Goal: Communication & Community: Answer question/provide support

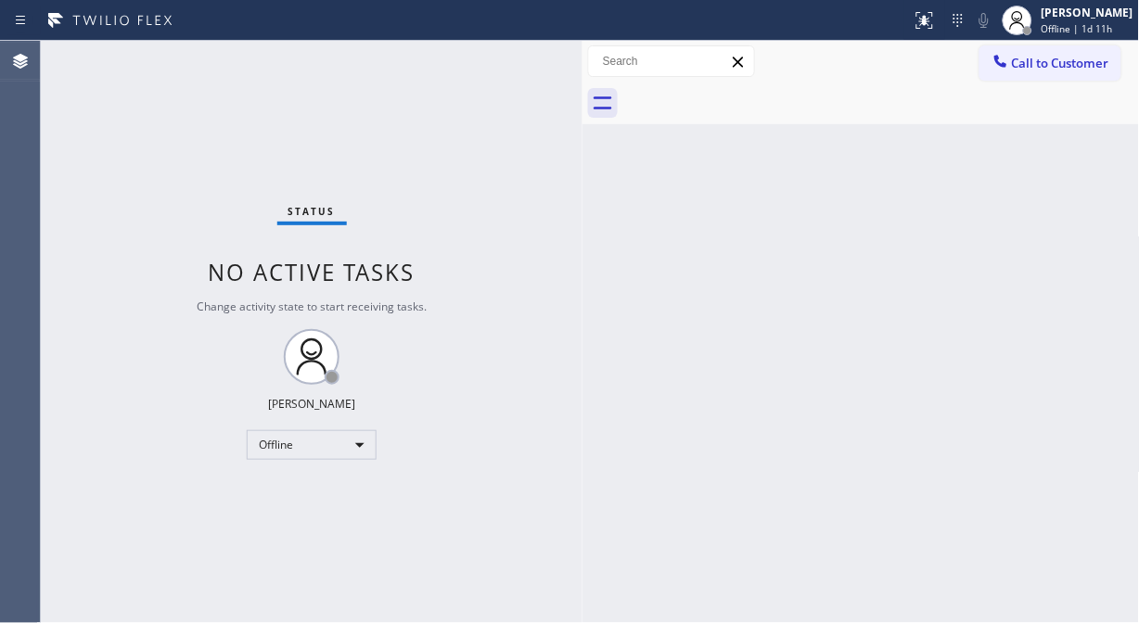
drag, startPoint x: 295, startPoint y: 205, endPoint x: 577, endPoint y: 250, distance: 285.7
click at [583, 250] on div at bounding box center [583, 332] width 0 height 583
drag, startPoint x: 117, startPoint y: 276, endPoint x: 232, endPoint y: 402, distance: 170.7
click at [117, 276] on div "Status No active tasks Change activity state to start receiving tasks. Fila Gar…" at bounding box center [312, 332] width 542 height 583
click at [327, 462] on div "Status No active tasks Change activity state to start receiving tasks. Fila Gar…" at bounding box center [312, 332] width 542 height 583
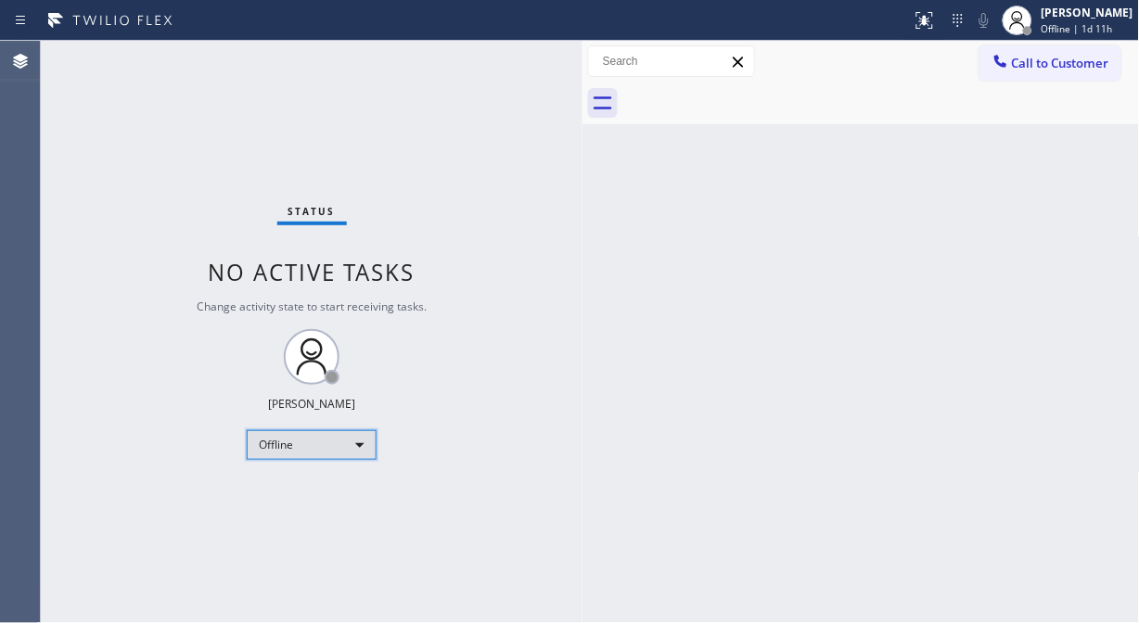
click at [328, 451] on div "Offline" at bounding box center [312, 445] width 130 height 30
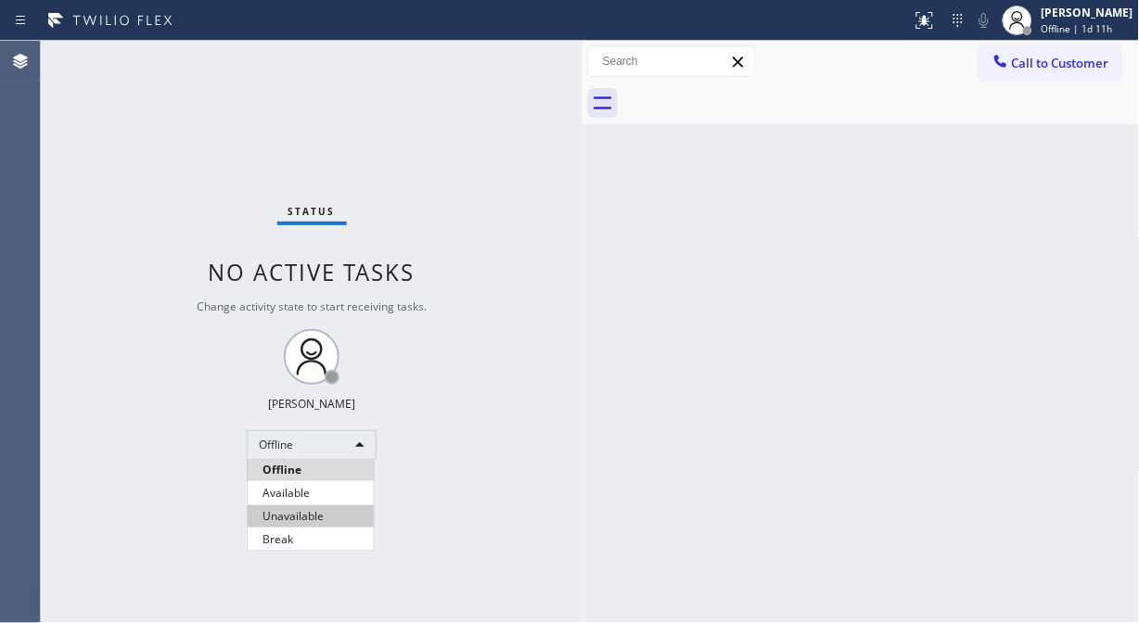
click at [313, 512] on li "Unavailable" at bounding box center [311, 517] width 126 height 22
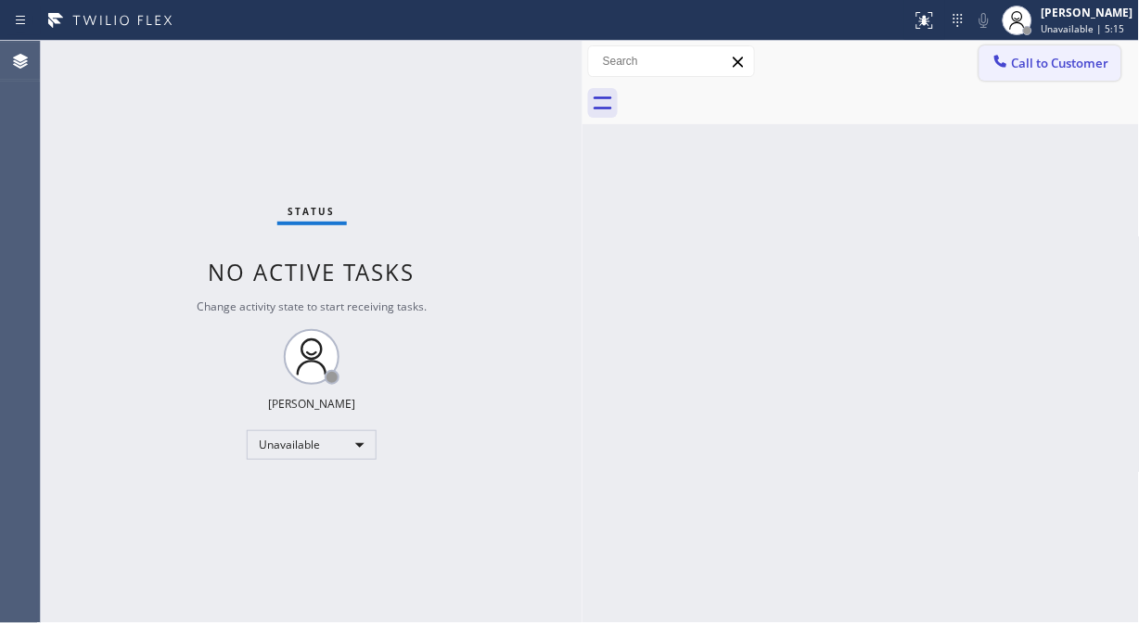
click at [1025, 62] on span "Call to Customer" at bounding box center [1060, 63] width 97 height 17
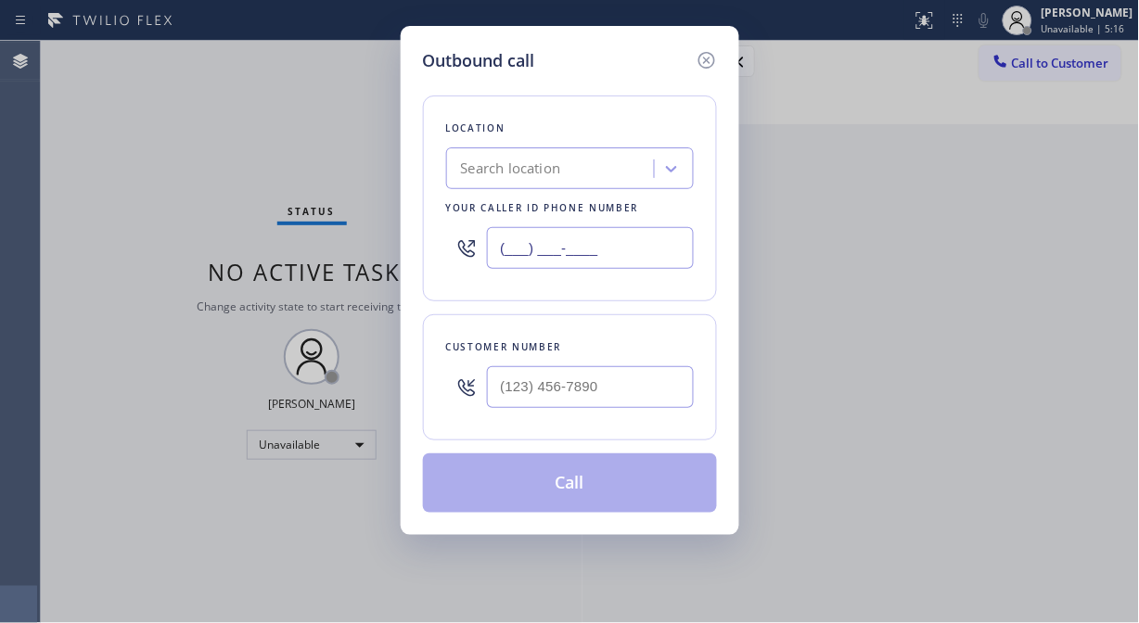
click at [495, 251] on input "(___) ___-____" at bounding box center [590, 248] width 207 height 42
paste input "732) 631-3432"
type input "[PHONE_NUMBER]"
click at [479, 409] on div at bounding box center [466, 387] width 41 height 60
click at [494, 386] on input "(___) ___-____" at bounding box center [590, 387] width 207 height 42
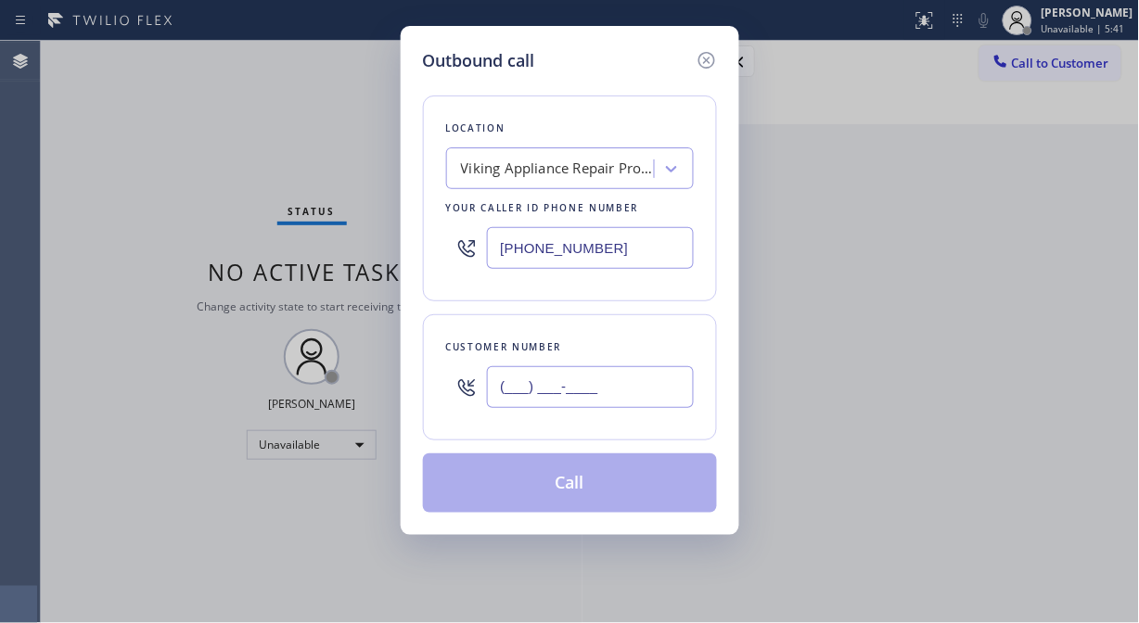
paste input "732) 740-9241"
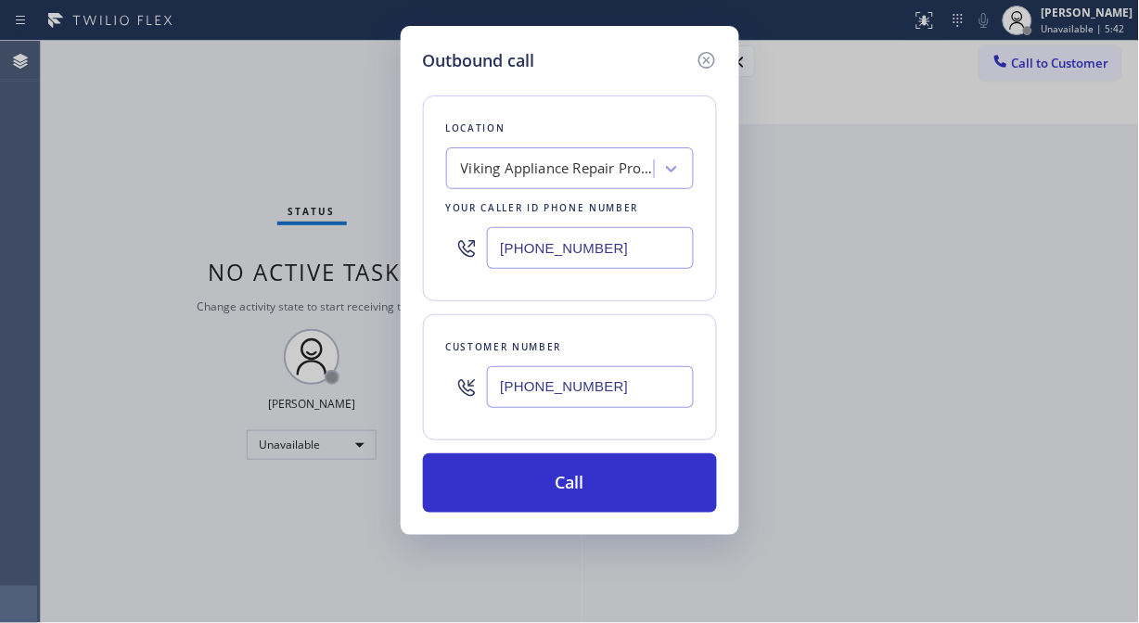
type input "(732) 740-9241"
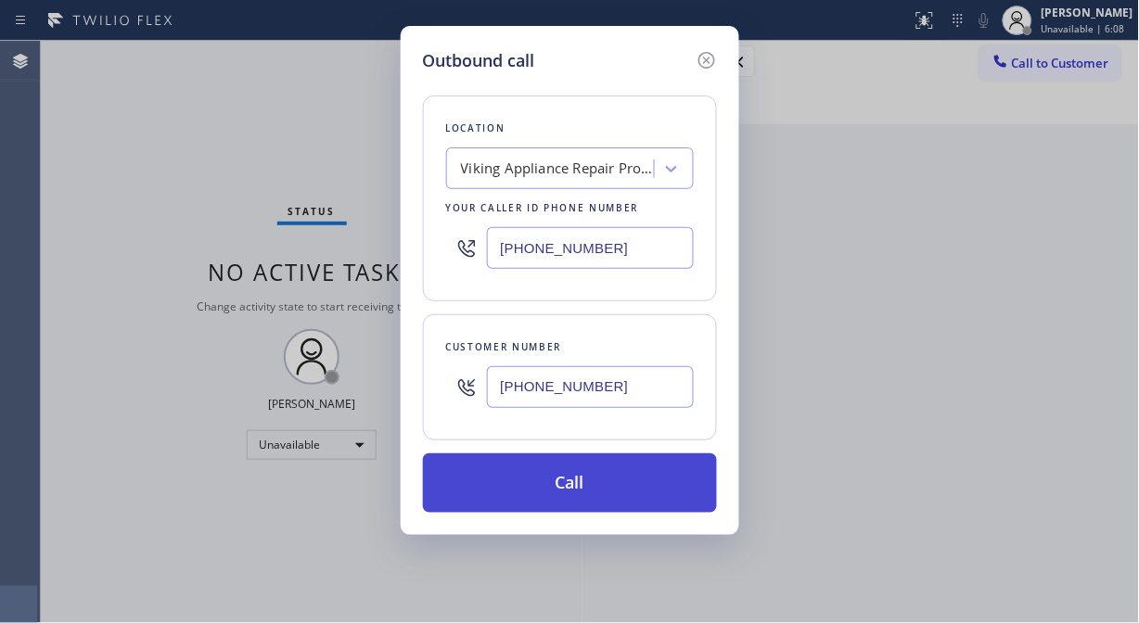
click at [571, 486] on button "Call" at bounding box center [570, 483] width 294 height 59
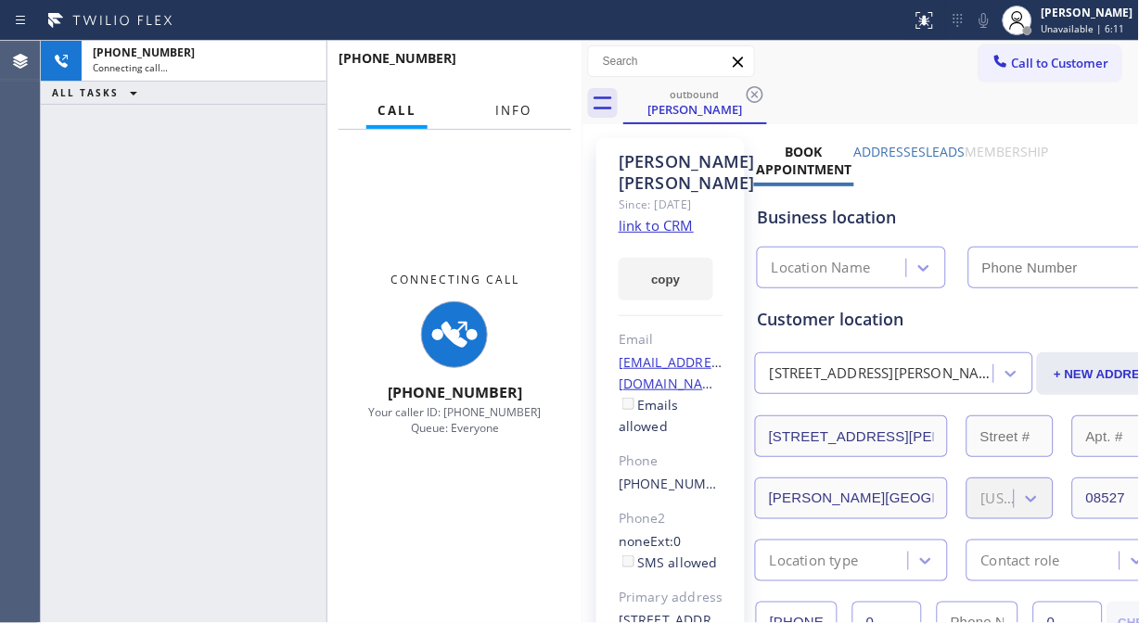
click at [517, 106] on span "Info" at bounding box center [513, 110] width 36 height 17
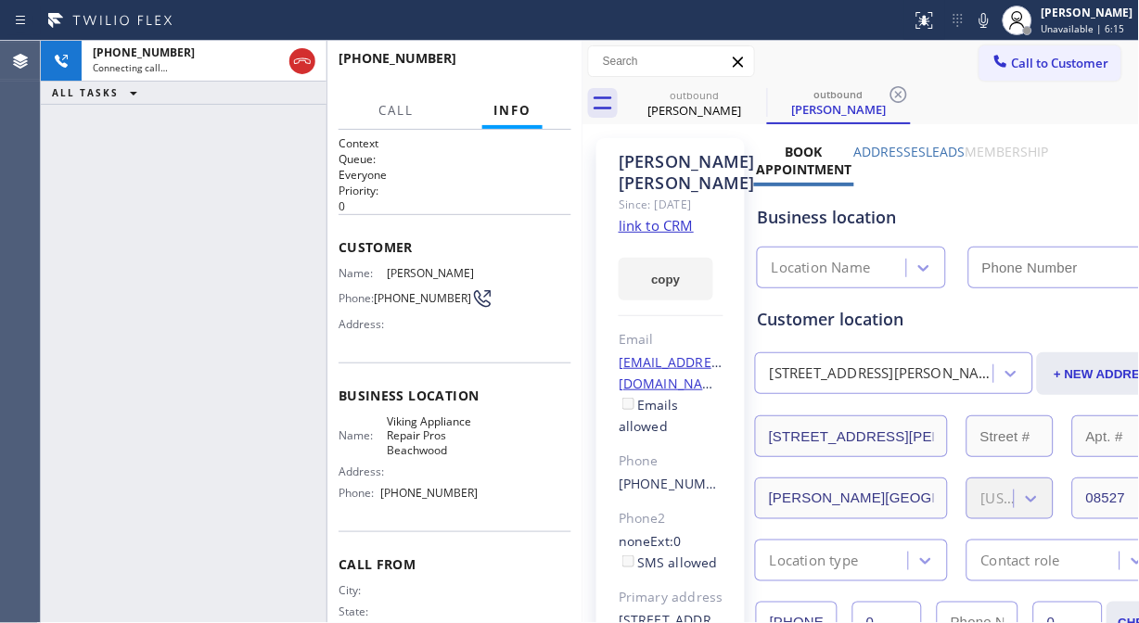
type input "(732) 631-3432"
click at [230, 328] on div "+17327409241 Connecting call… ALL TASKS ALL TASKS ACTIVE TASKS TASKS IN WRAP UP" at bounding box center [184, 332] width 286 height 583
click at [995, 29] on icon at bounding box center [984, 20] width 22 height 22
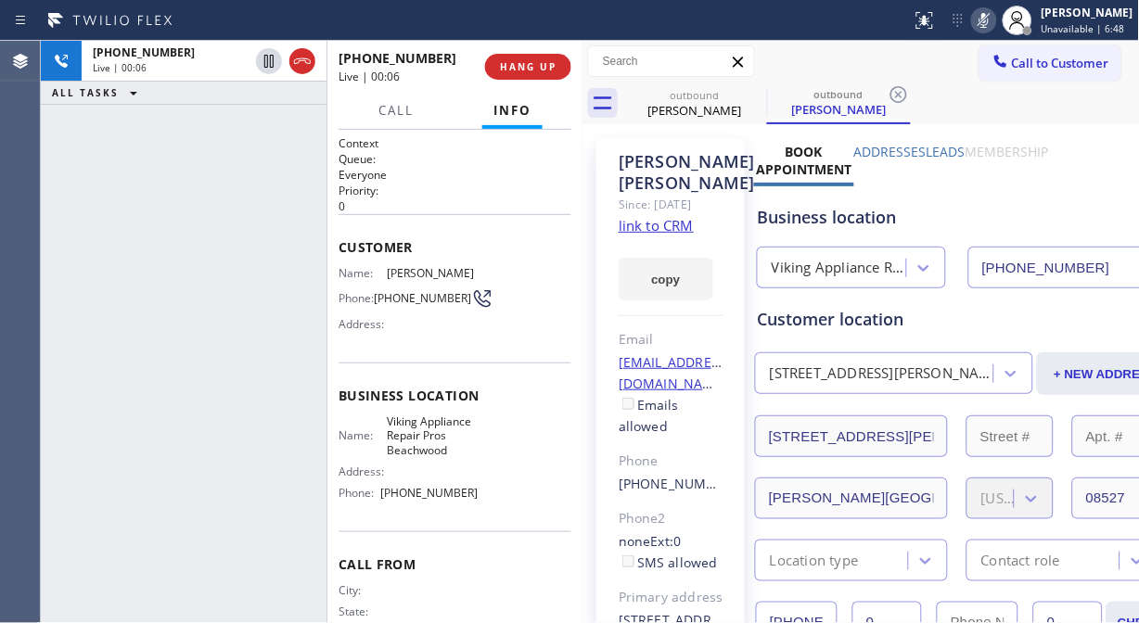
click at [995, 19] on icon at bounding box center [984, 20] width 22 height 22
click at [212, 263] on div "+17327409241 Live | 00:09 ALL TASKS ALL TASKS ACTIVE TASKS TASKS IN WRAP UP" at bounding box center [184, 332] width 286 height 583
click at [520, 62] on span "HANG UP" at bounding box center [528, 66] width 57 height 13
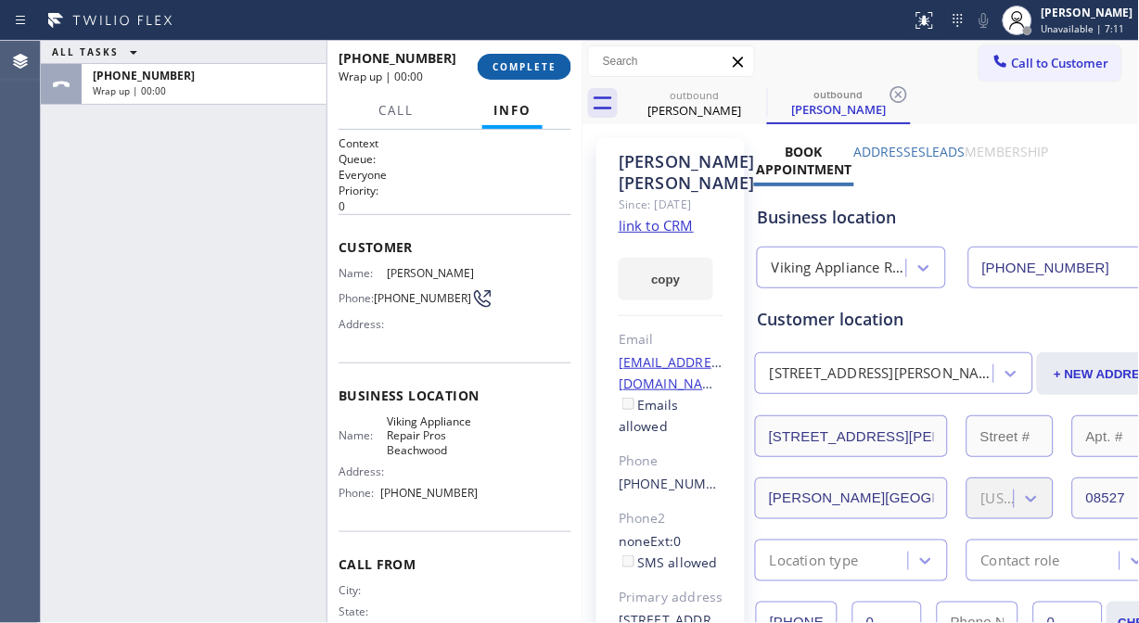
click at [522, 62] on span "COMPLETE" at bounding box center [525, 66] width 64 height 13
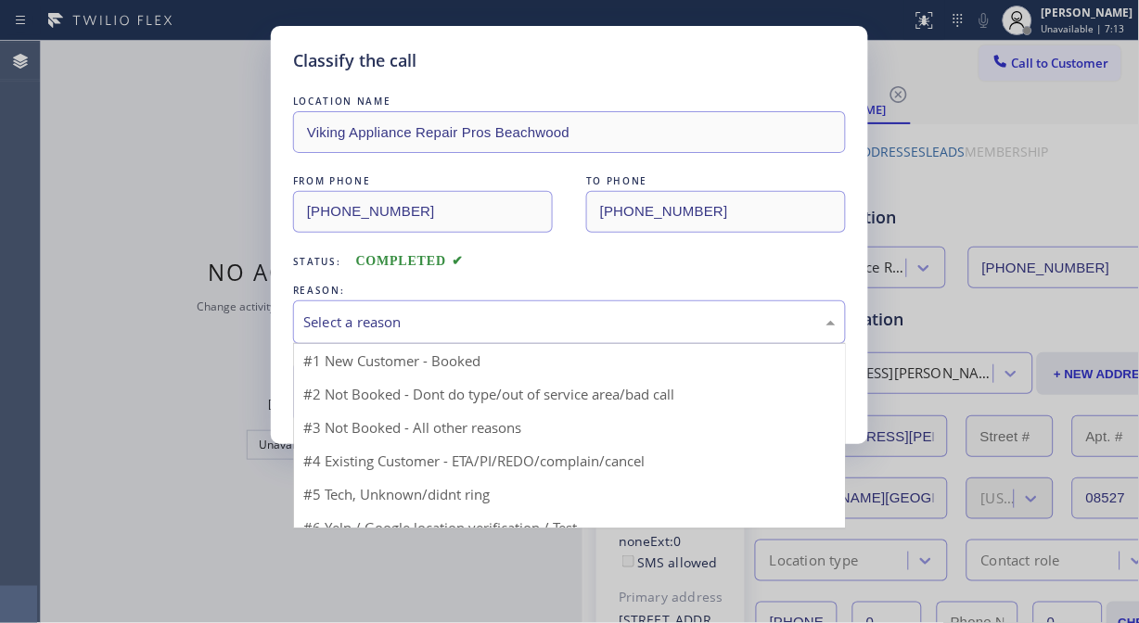
click at [590, 313] on div "Select a reason" at bounding box center [569, 322] width 533 height 21
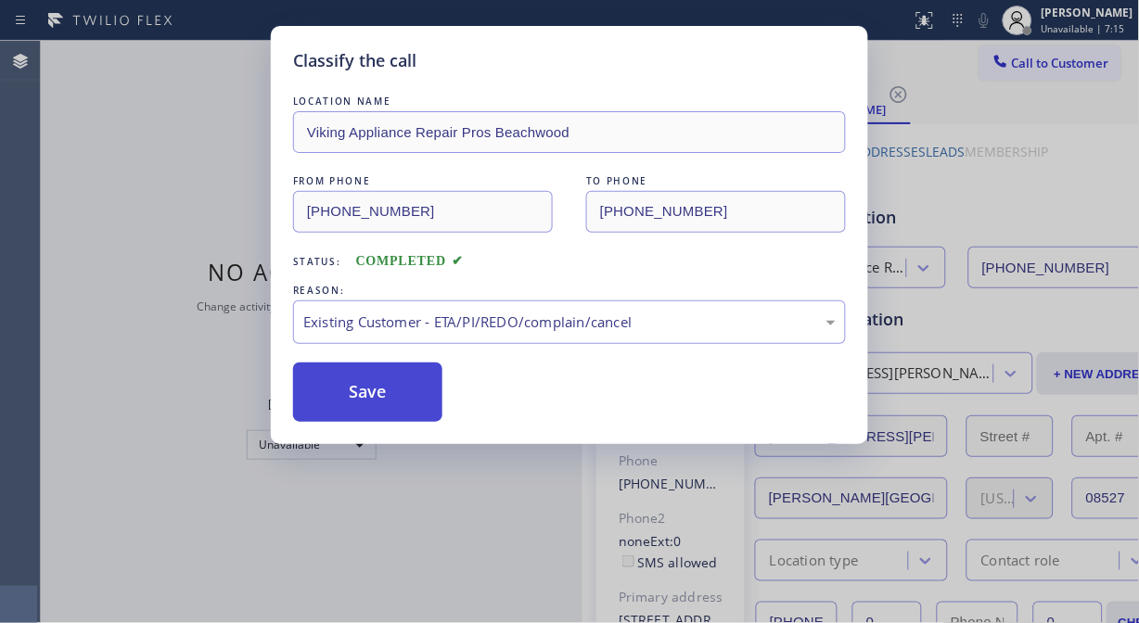
drag, startPoint x: 494, startPoint y: 427, endPoint x: 390, endPoint y: 401, distance: 108.0
click at [384, 401] on button "Save" at bounding box center [367, 392] width 149 height 59
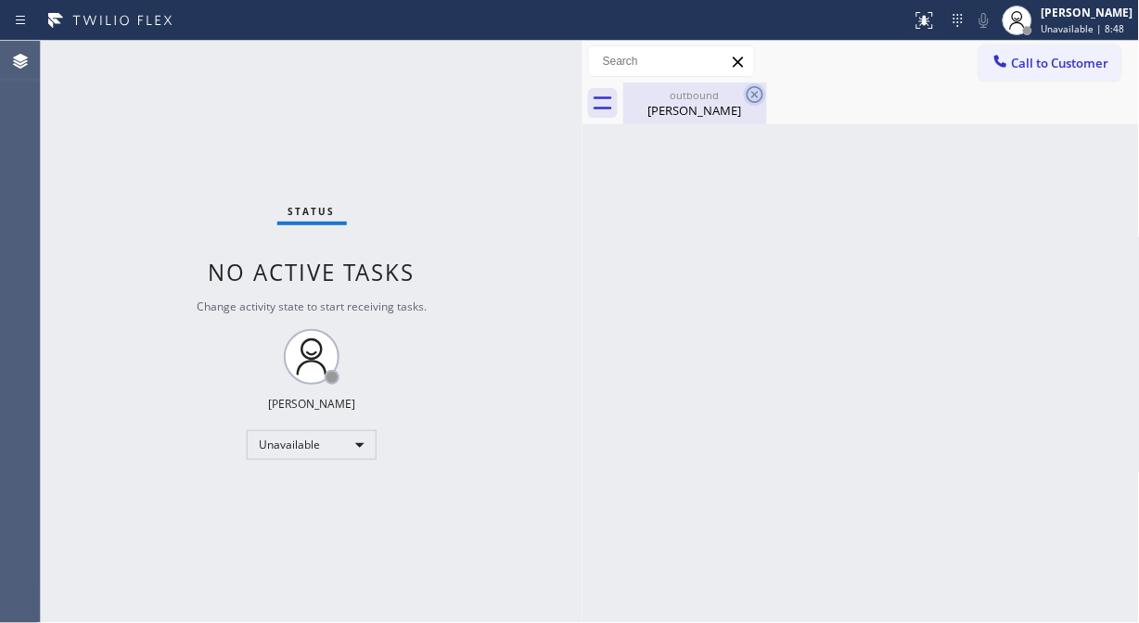
drag, startPoint x: 730, startPoint y: 117, endPoint x: 754, endPoint y: 98, distance: 30.4
click at [731, 117] on div "Bernie Bronson" at bounding box center [695, 110] width 140 height 17
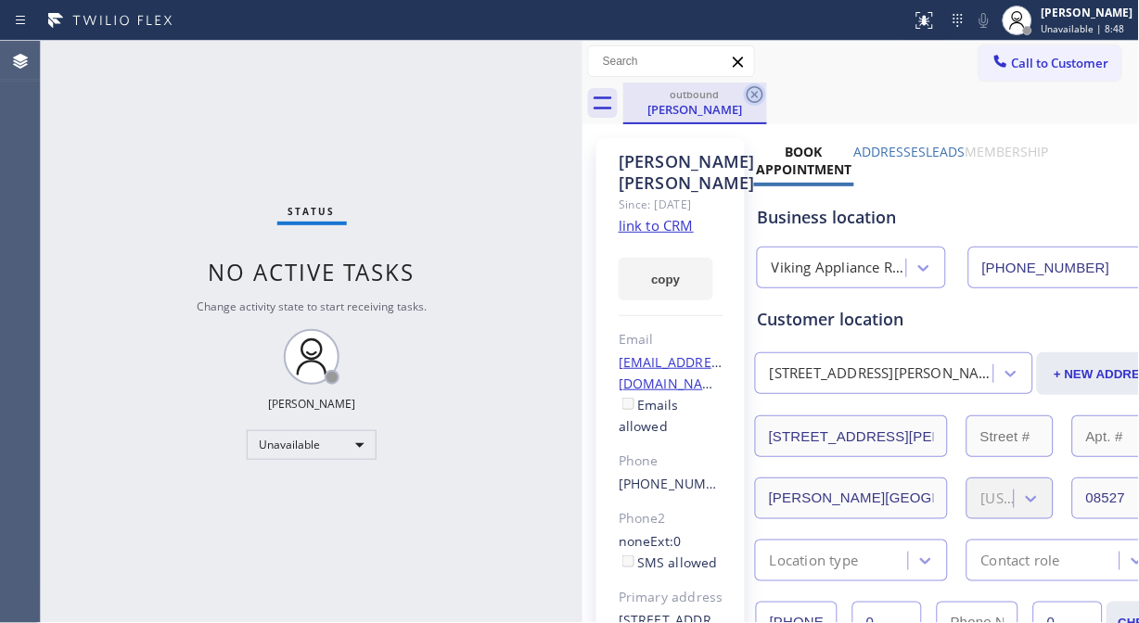
click at [754, 98] on icon at bounding box center [755, 94] width 22 height 22
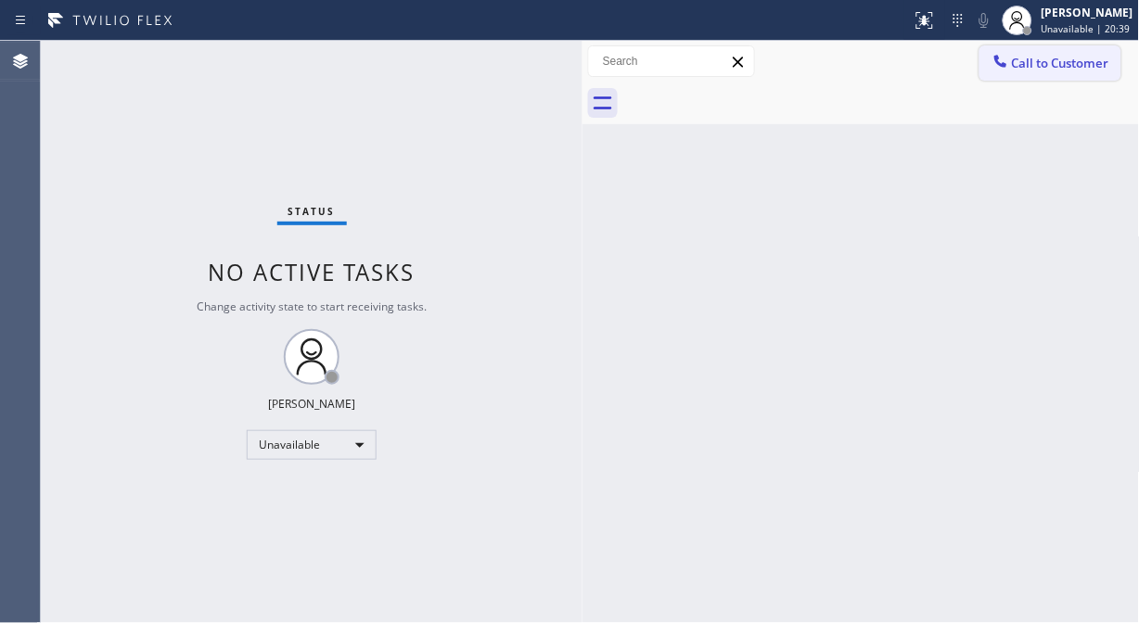
click at [1002, 62] on icon at bounding box center [1001, 61] width 19 height 19
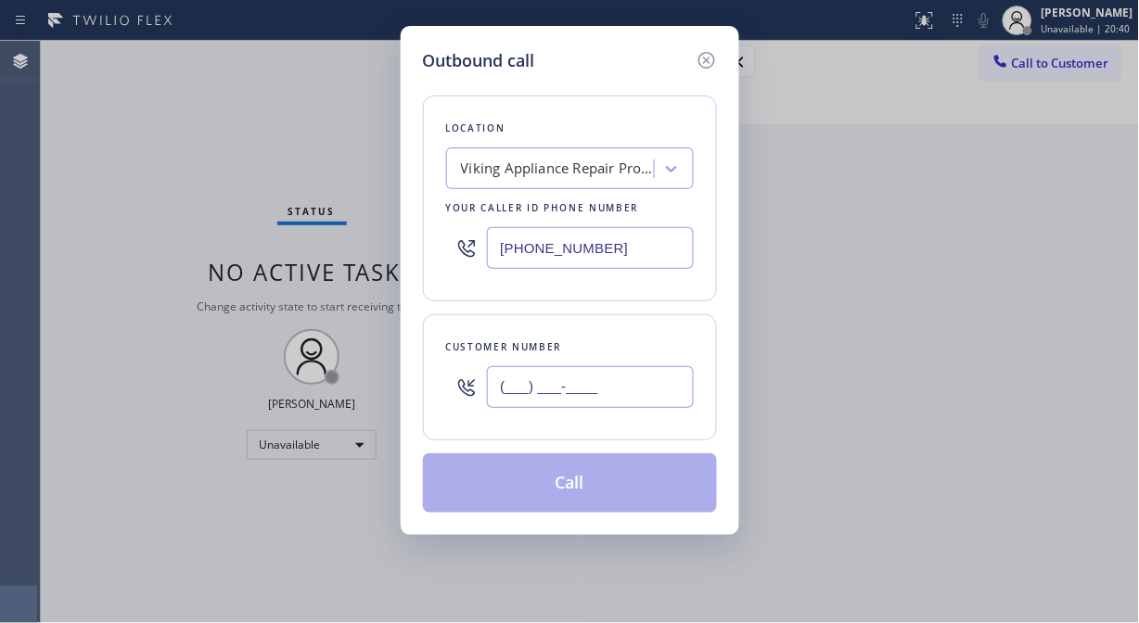
click at [510, 383] on input "(___) ___-____" at bounding box center [590, 387] width 207 height 42
paste input "732) 740-9241"
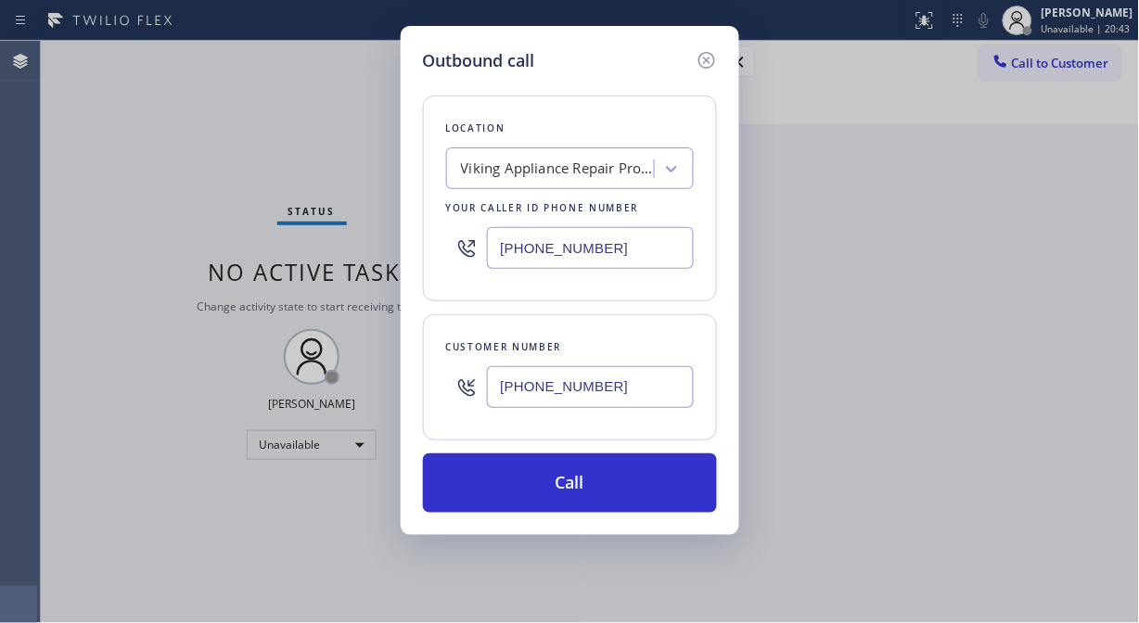
type input "(732) 740-9241"
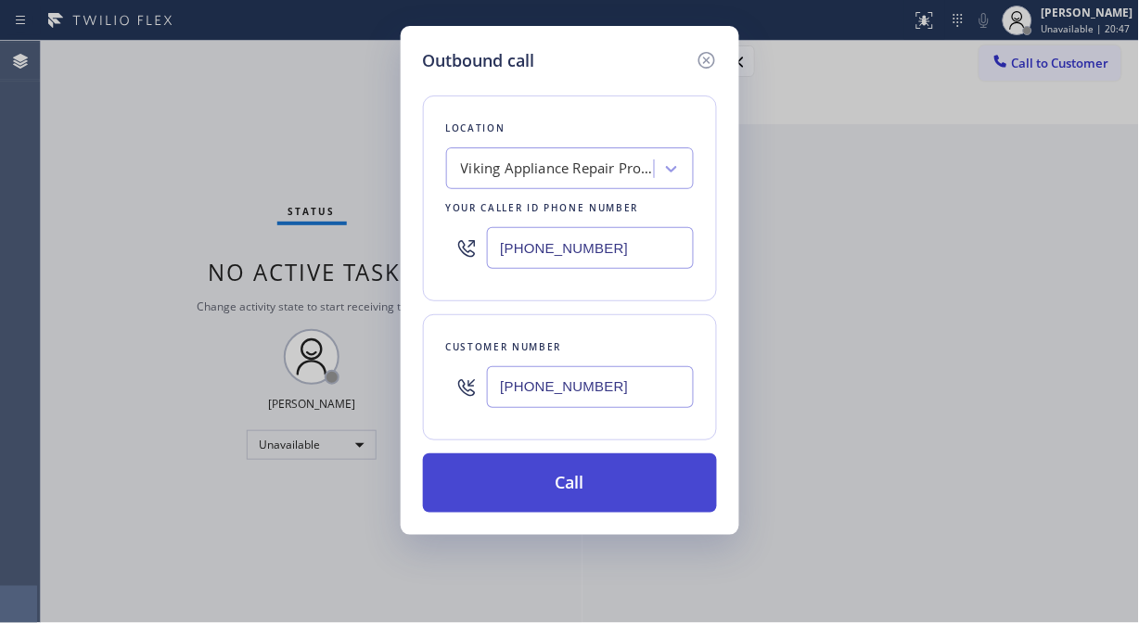
click at [645, 494] on button "Call" at bounding box center [570, 483] width 294 height 59
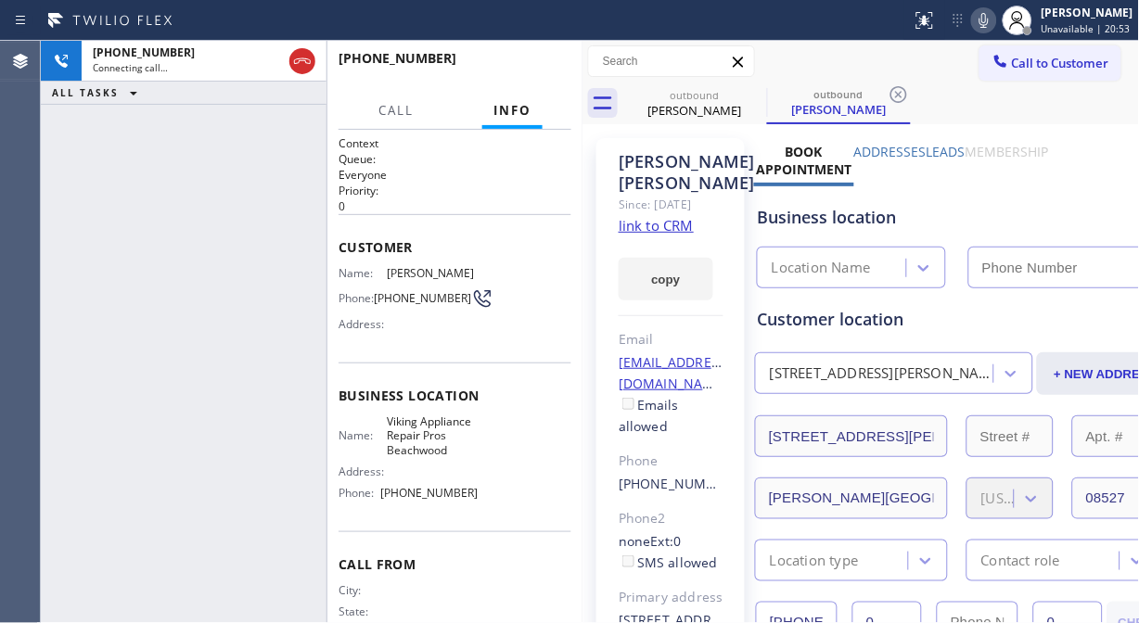
click at [987, 15] on icon at bounding box center [984, 20] width 22 height 22
type input "(732) 631-3432"
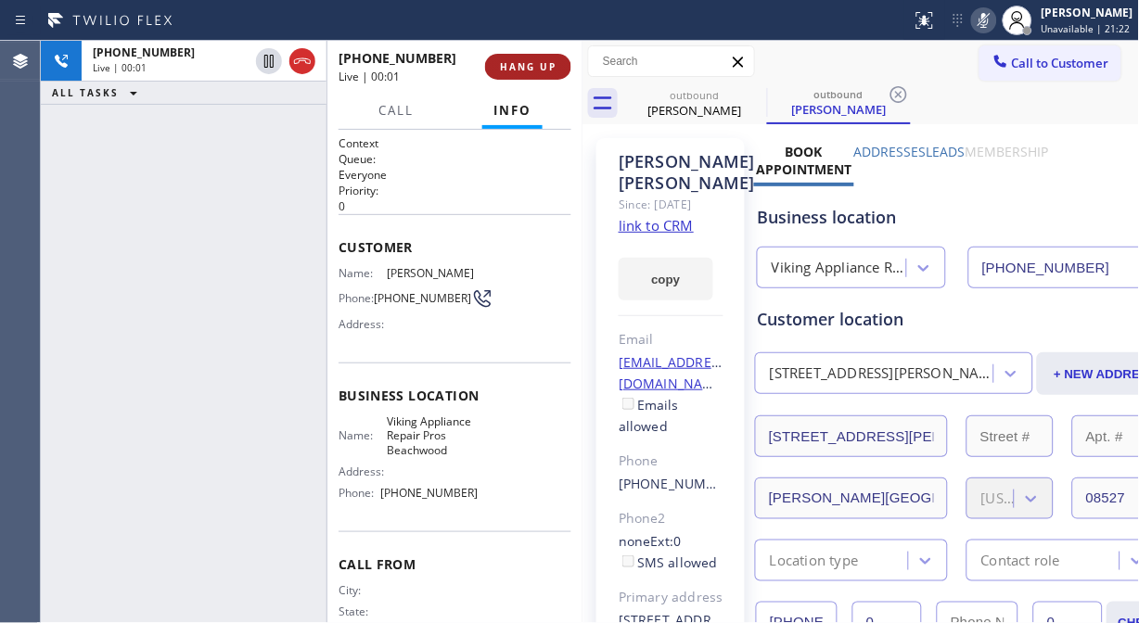
click at [520, 63] on span "HANG UP" at bounding box center [528, 66] width 57 height 13
click at [527, 62] on span "HANG UP" at bounding box center [528, 66] width 57 height 13
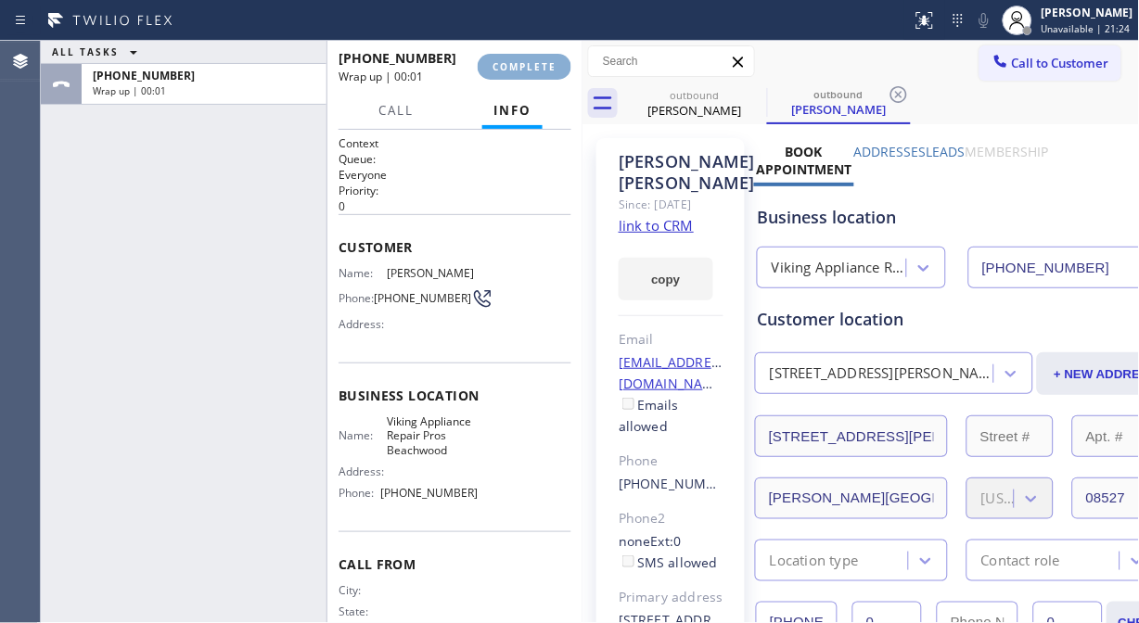
click at [532, 62] on span "COMPLETE" at bounding box center [525, 66] width 64 height 13
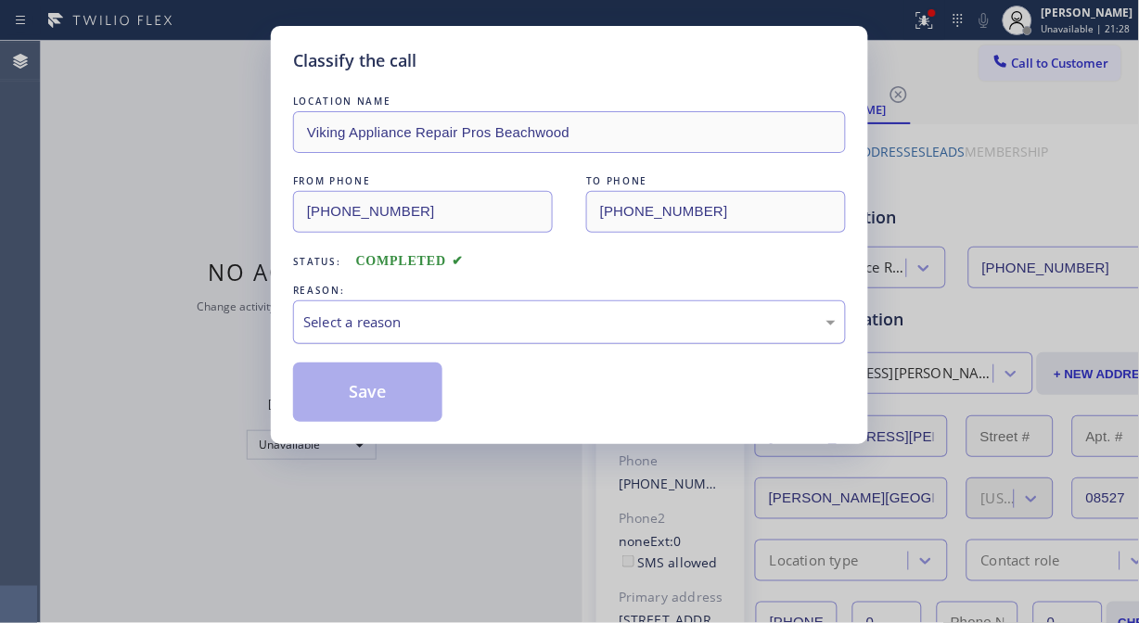
click at [497, 327] on div "Select a reason" at bounding box center [569, 322] width 533 height 21
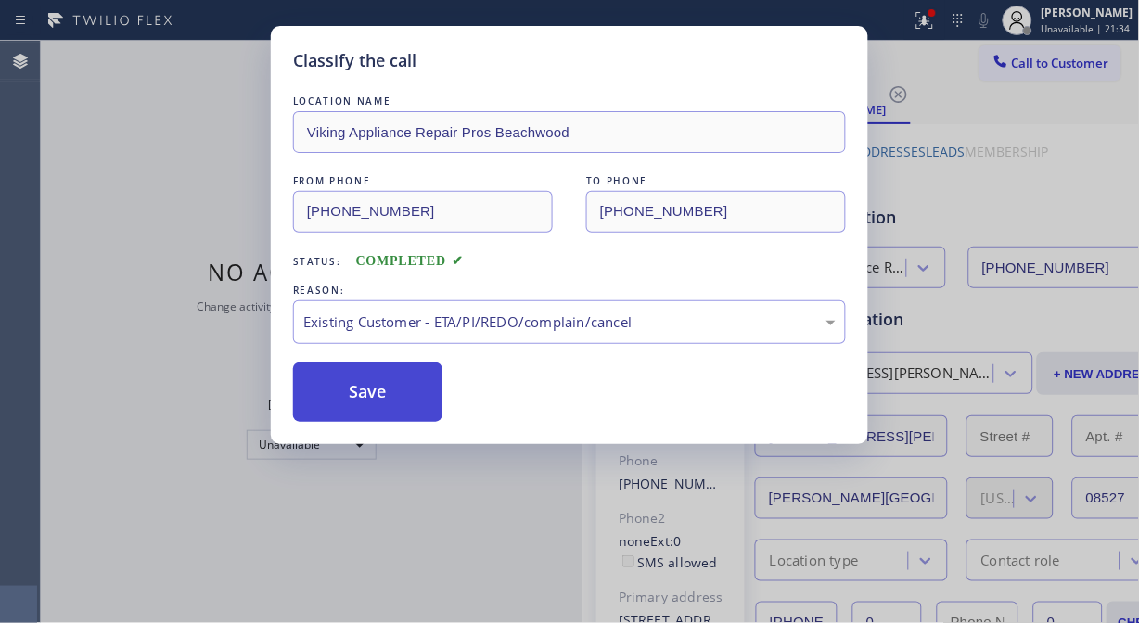
click at [393, 387] on button "Save" at bounding box center [367, 392] width 149 height 59
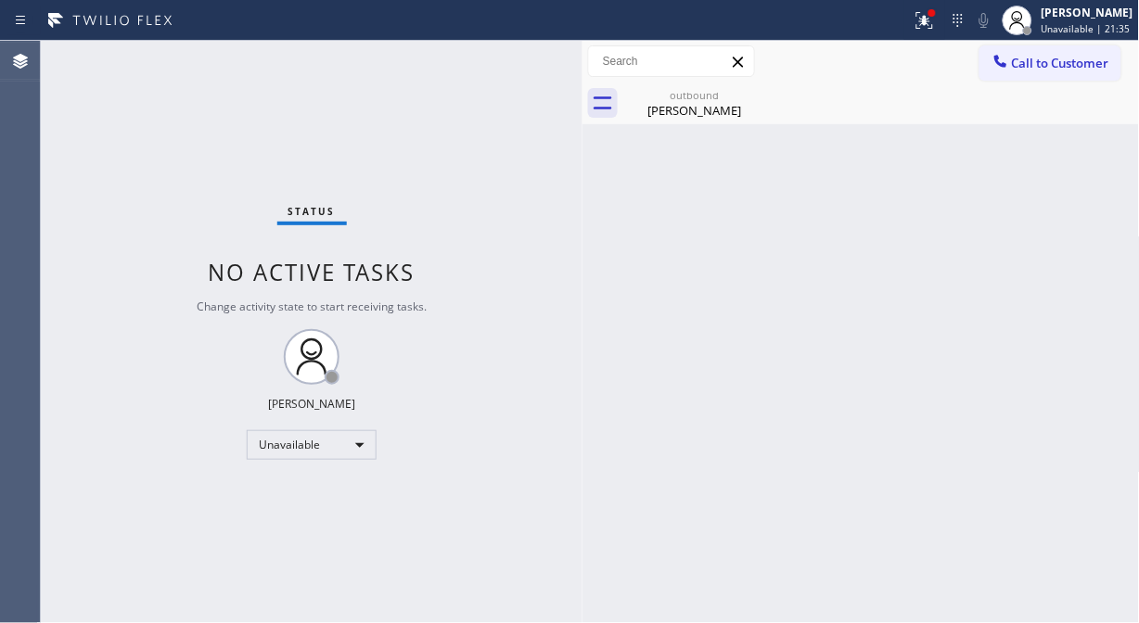
click at [1025, 26] on span "Unavailable | 21:35" at bounding box center [1086, 28] width 89 height 13
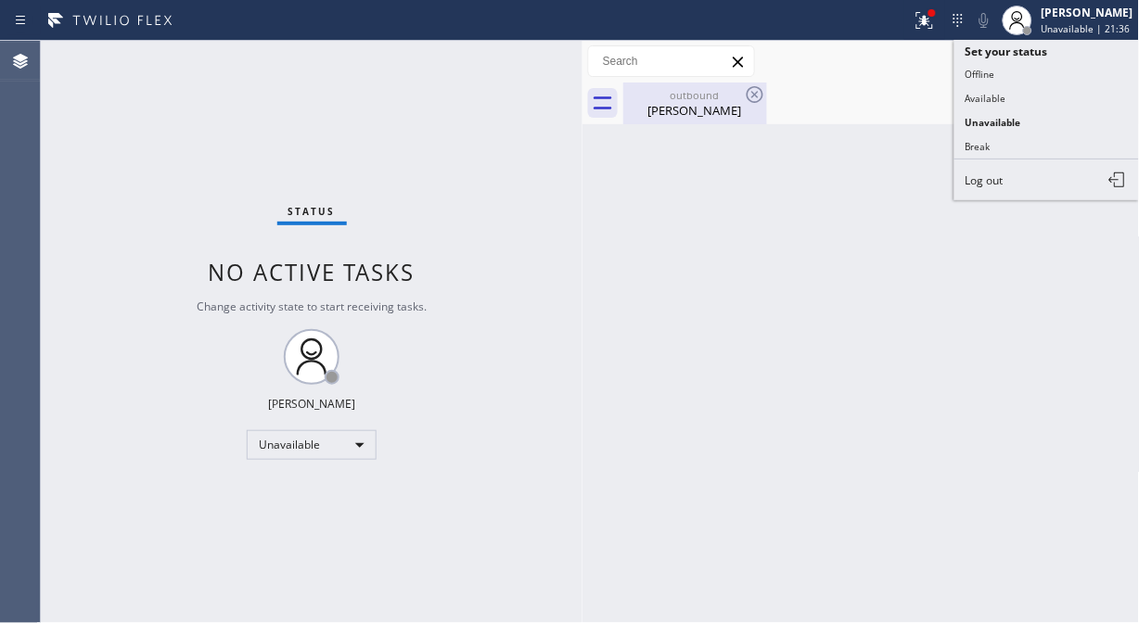
click at [742, 102] on div "Bernie Bronson" at bounding box center [695, 110] width 140 height 17
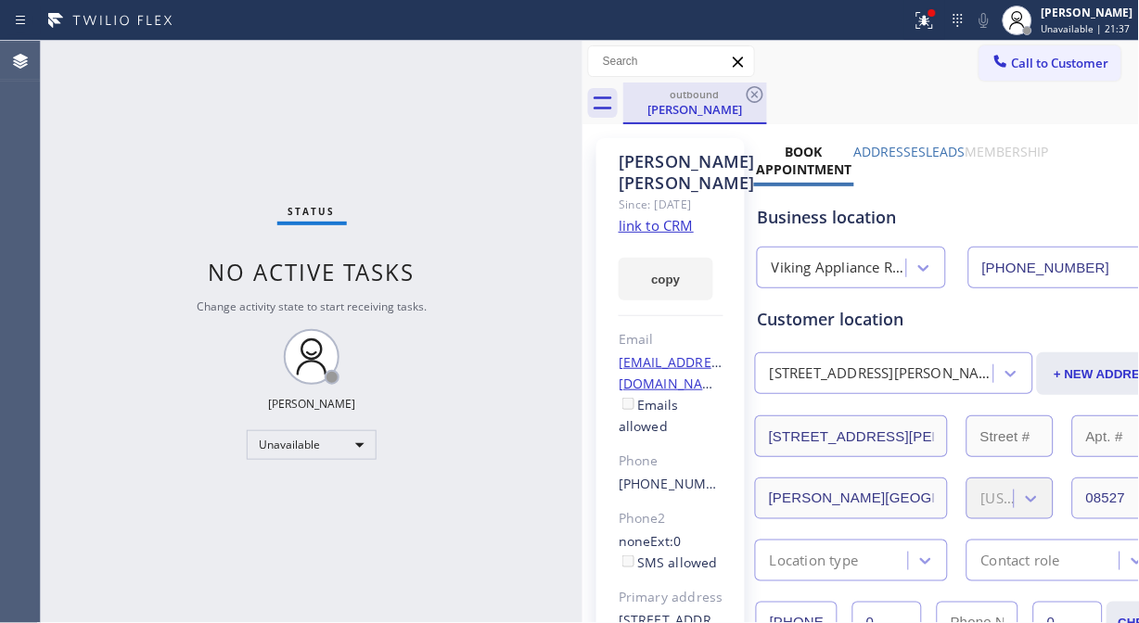
click at [766, 88] on div "outbound Bernie Bronson" at bounding box center [695, 104] width 144 height 42
click at [751, 93] on icon at bounding box center [755, 94] width 22 height 22
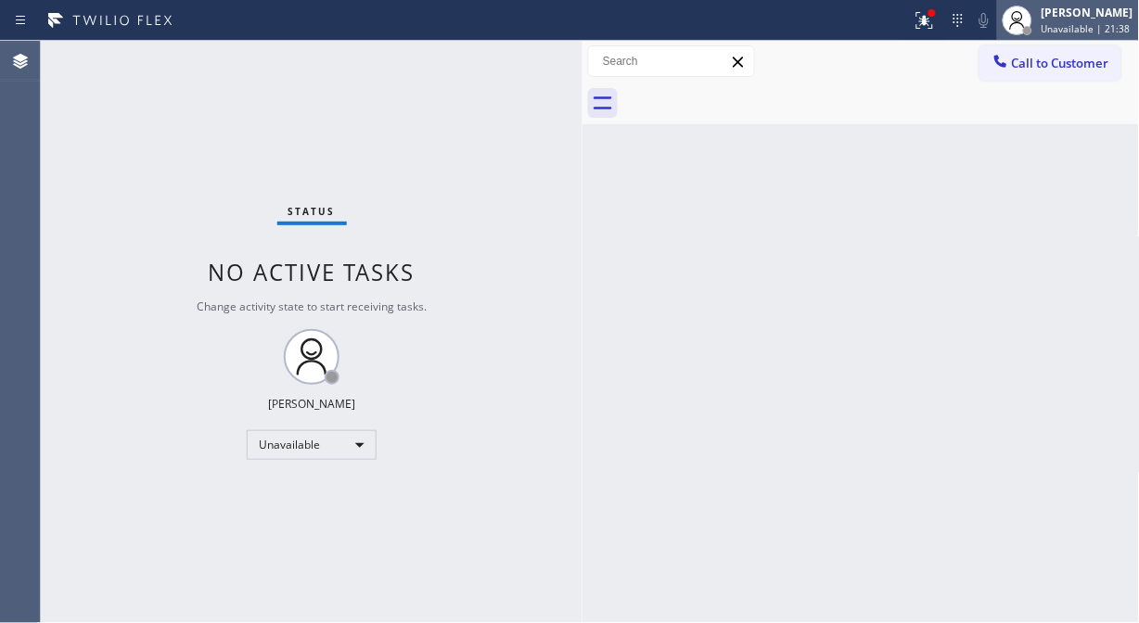
click at [1025, 19] on div at bounding box center [1017, 20] width 41 height 41
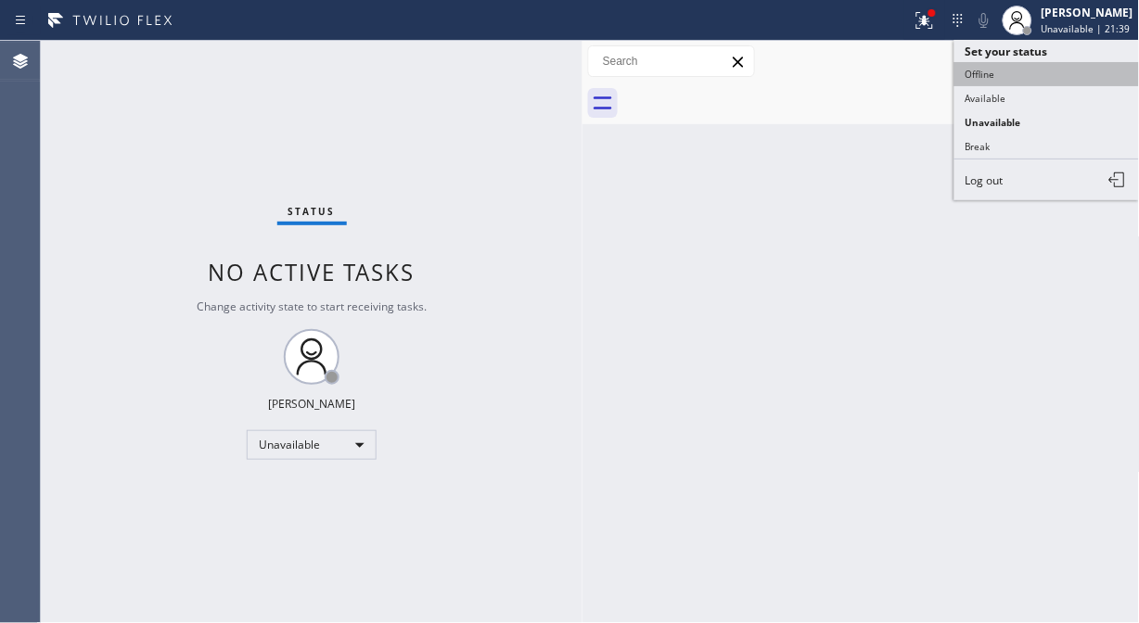
click at [988, 76] on button "Offline" at bounding box center [1048, 74] width 186 height 24
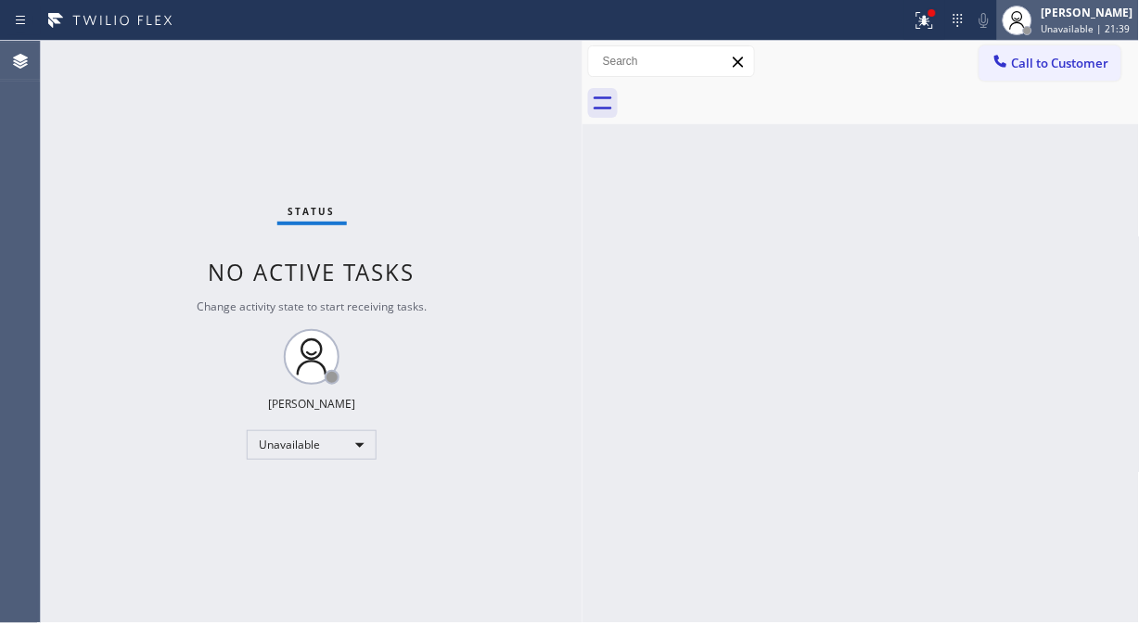
click at [1025, 23] on span "Unavailable | 21:39" at bounding box center [1086, 28] width 89 height 13
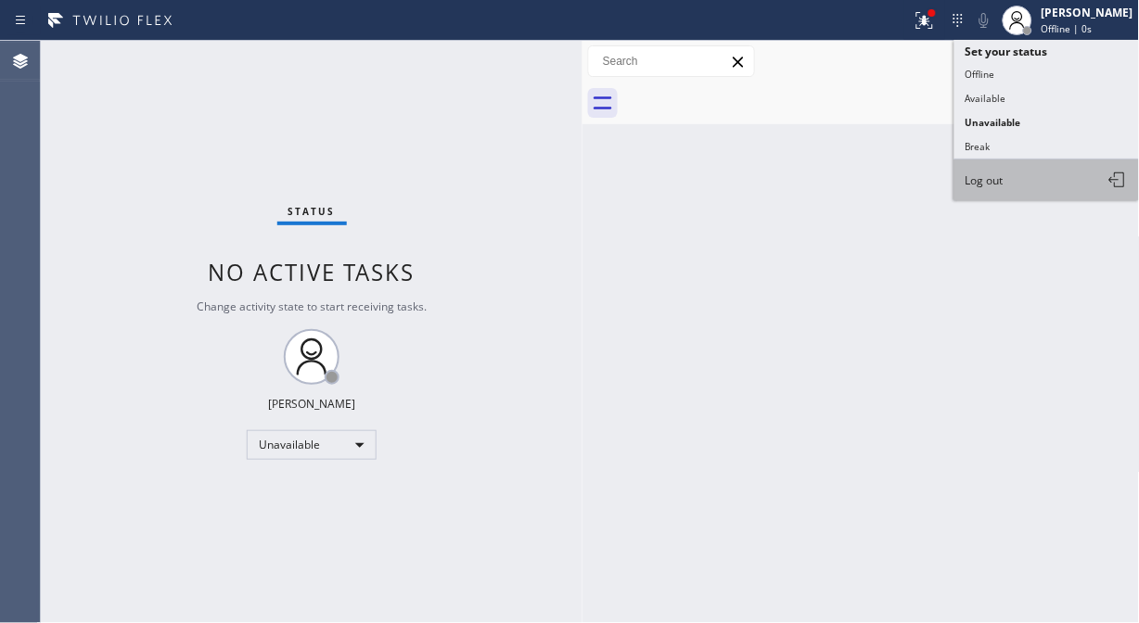
click at [1006, 183] on button "Log out" at bounding box center [1048, 180] width 186 height 41
